Goal: Information Seeking & Learning: Learn about a topic

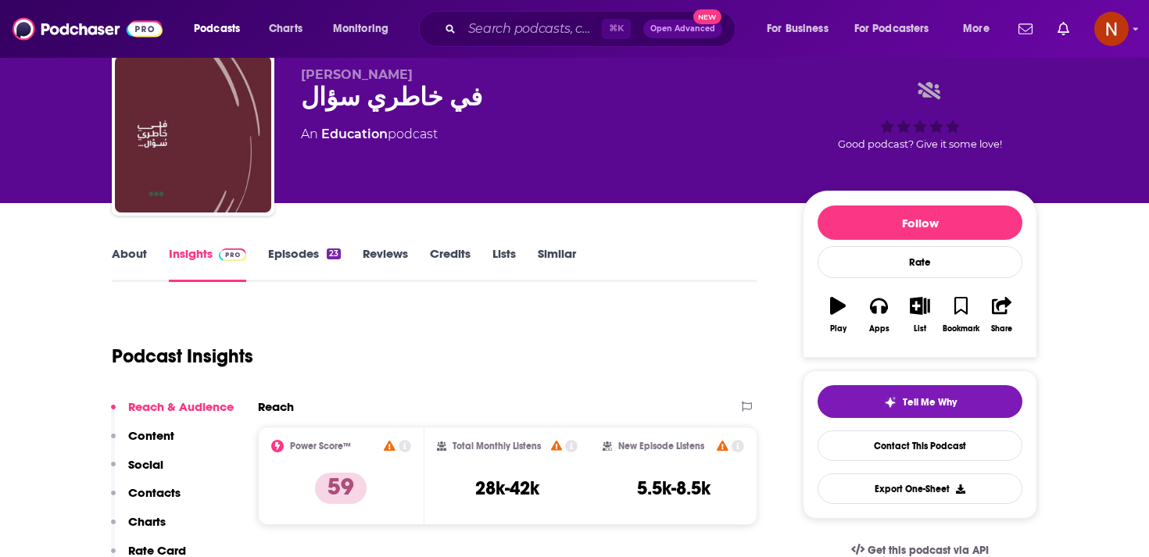
scroll to position [29, 0]
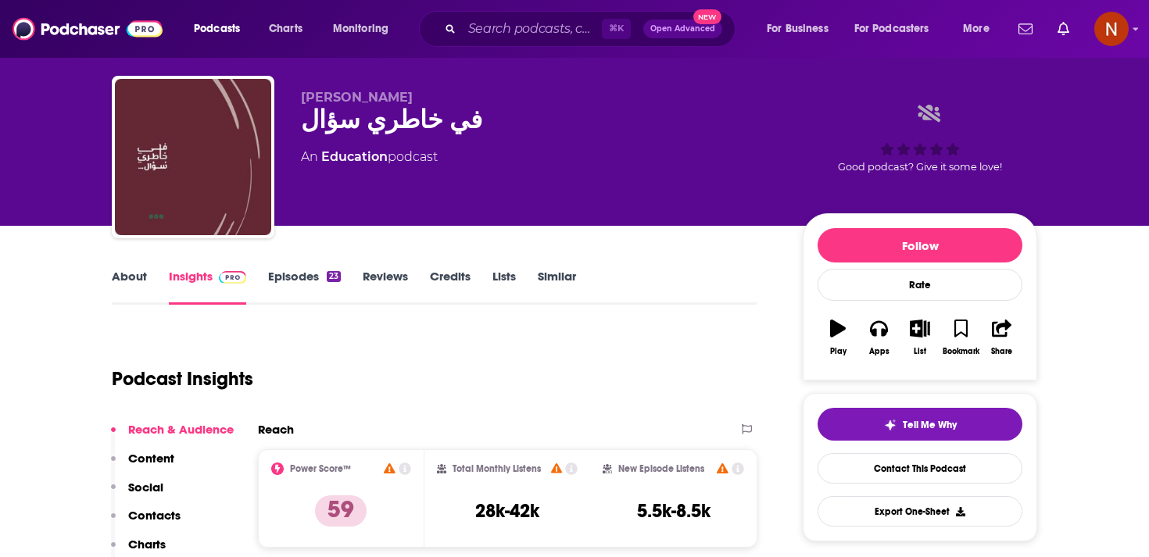
click at [329, 103] on span "بدر اليعقوب" at bounding box center [357, 97] width 112 height 15
copy p "بدر اليعقوب"
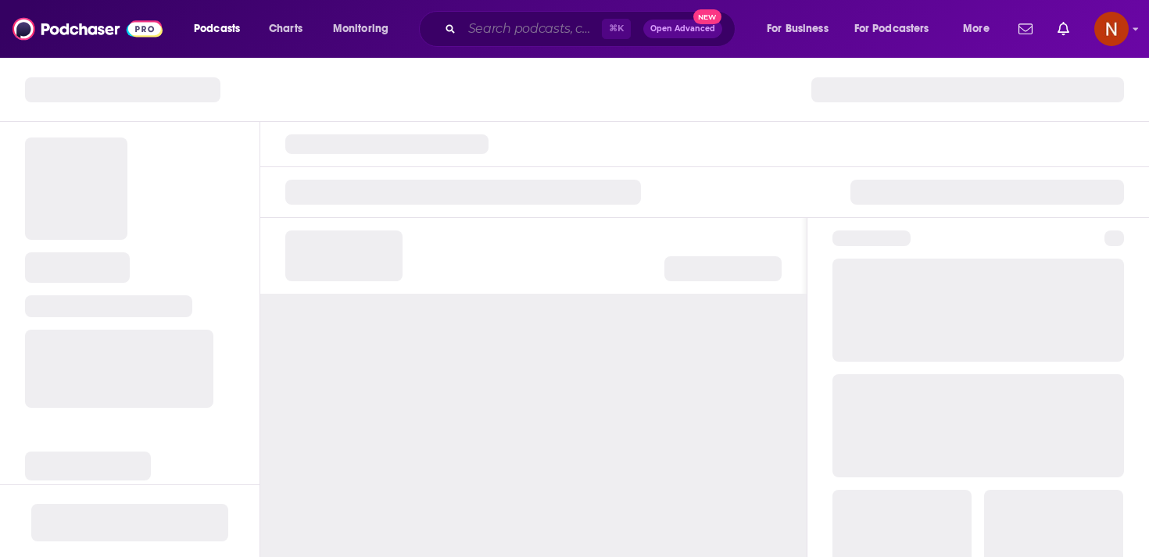
click at [531, 26] on input "Search podcasts, credits, & more..." at bounding box center [532, 28] width 140 height 25
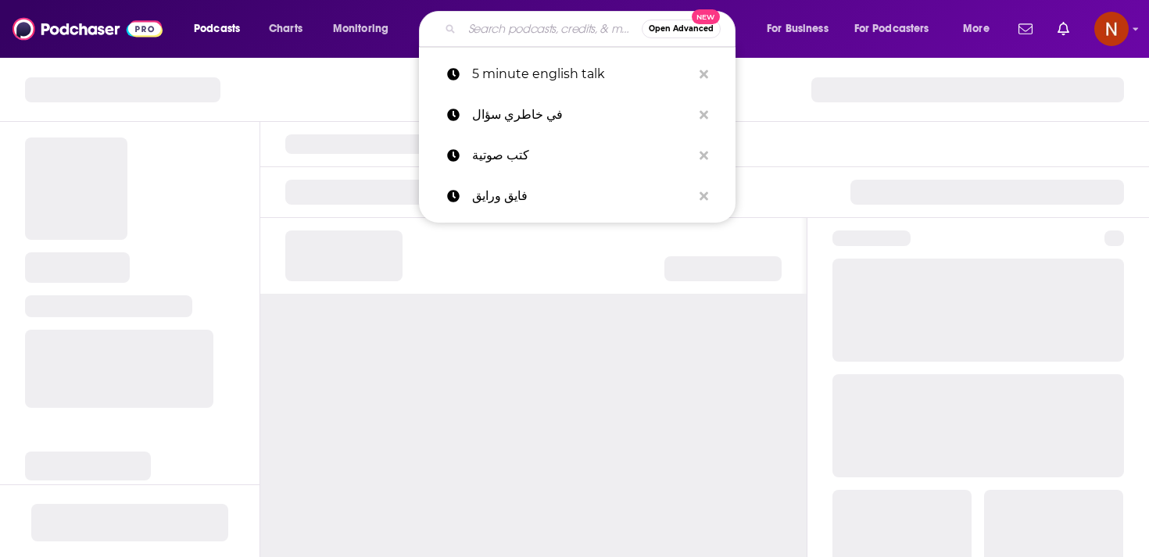
paste input "اسألوا التاريخ"
type input "اسألوا التاريخ"
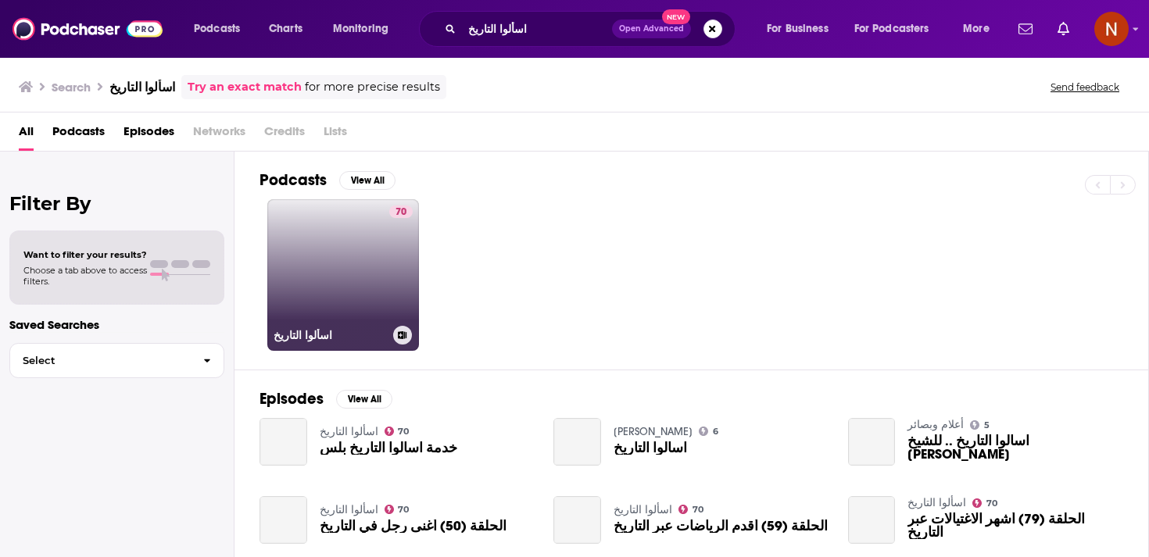
click at [370, 283] on link "70 اسألوا التاريخ" at bounding box center [343, 275] width 152 height 152
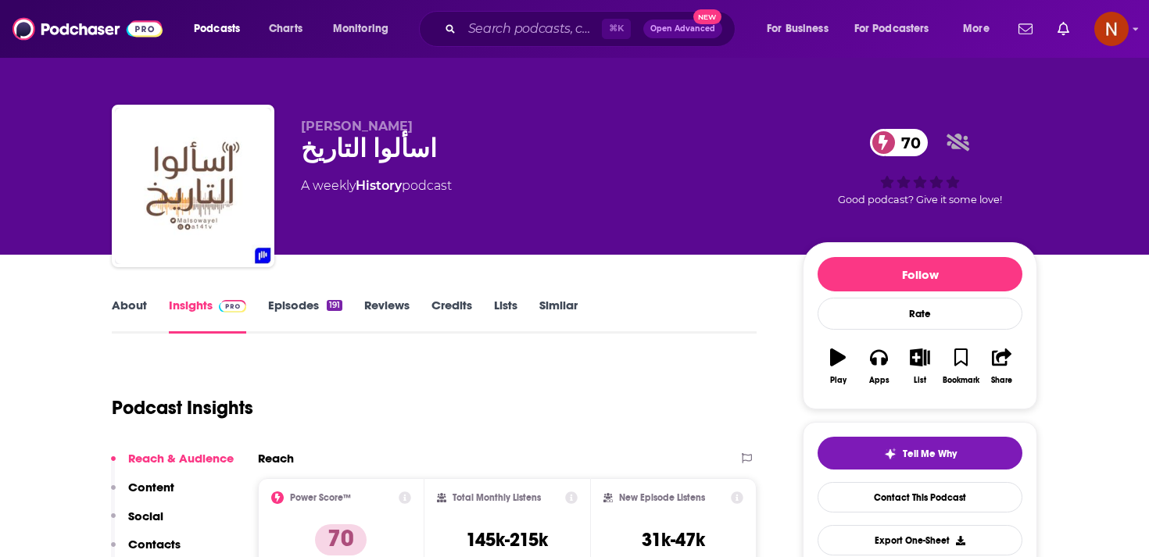
click at [361, 153] on div "اسألوا التاريخ 70" at bounding box center [539, 149] width 477 height 30
copy div "اسألوا التاريخ 70"
click at [486, 389] on div "Podcast Insights" at bounding box center [428, 399] width 633 height 80
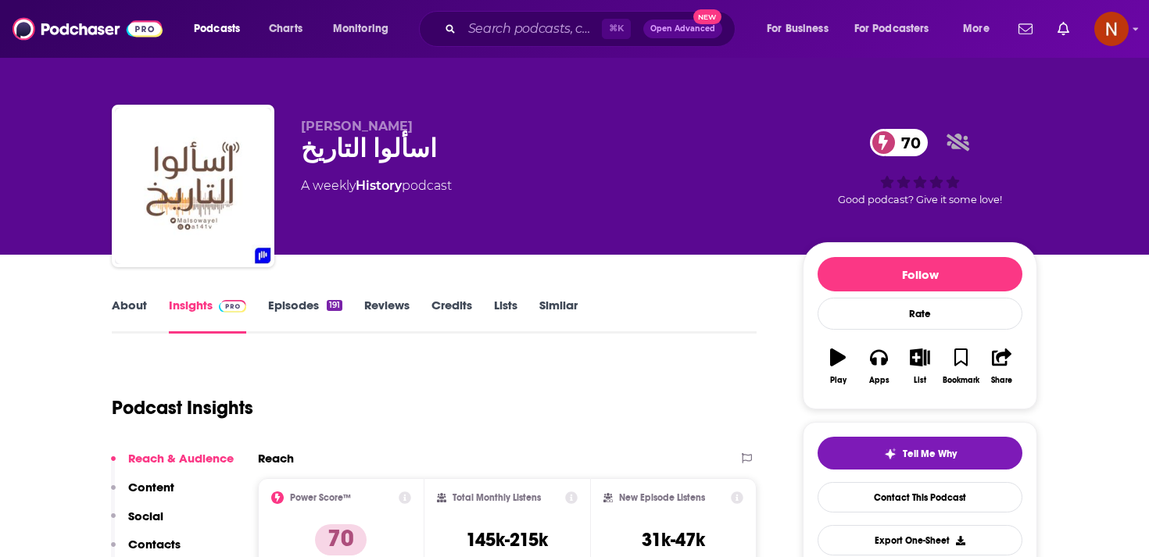
click at [301, 306] on link "Episodes 191" at bounding box center [305, 316] width 74 height 36
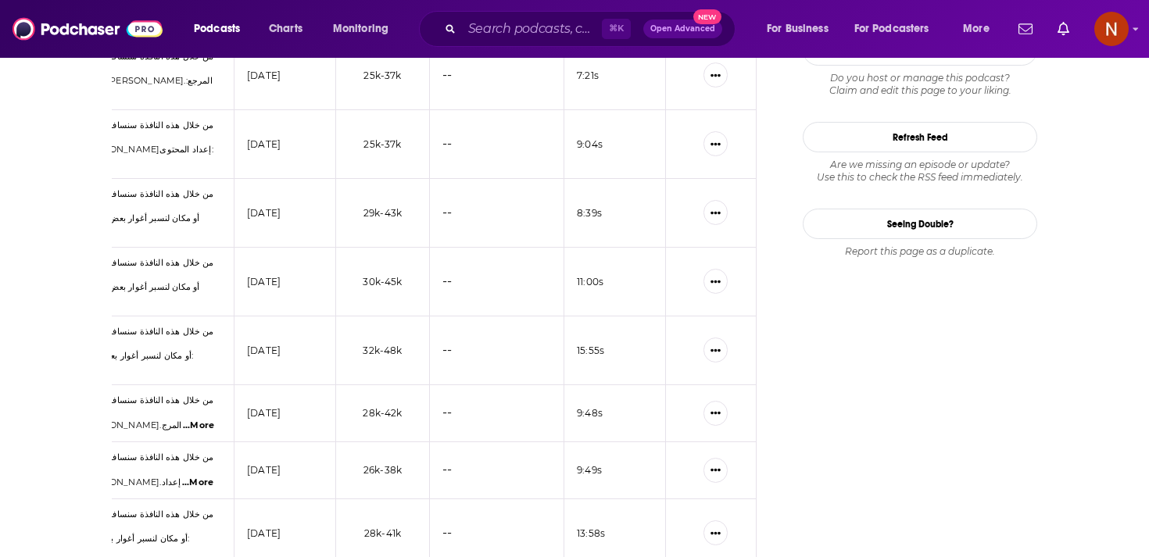
scroll to position [1550, 0]
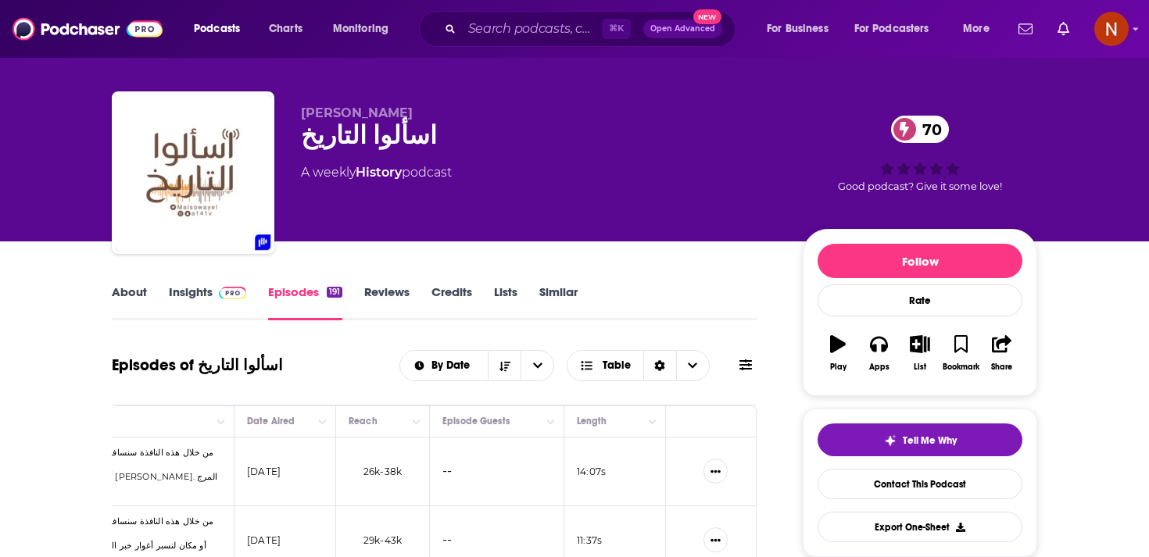
scroll to position [0, 0]
